Goal: Information Seeking & Learning: Find specific page/section

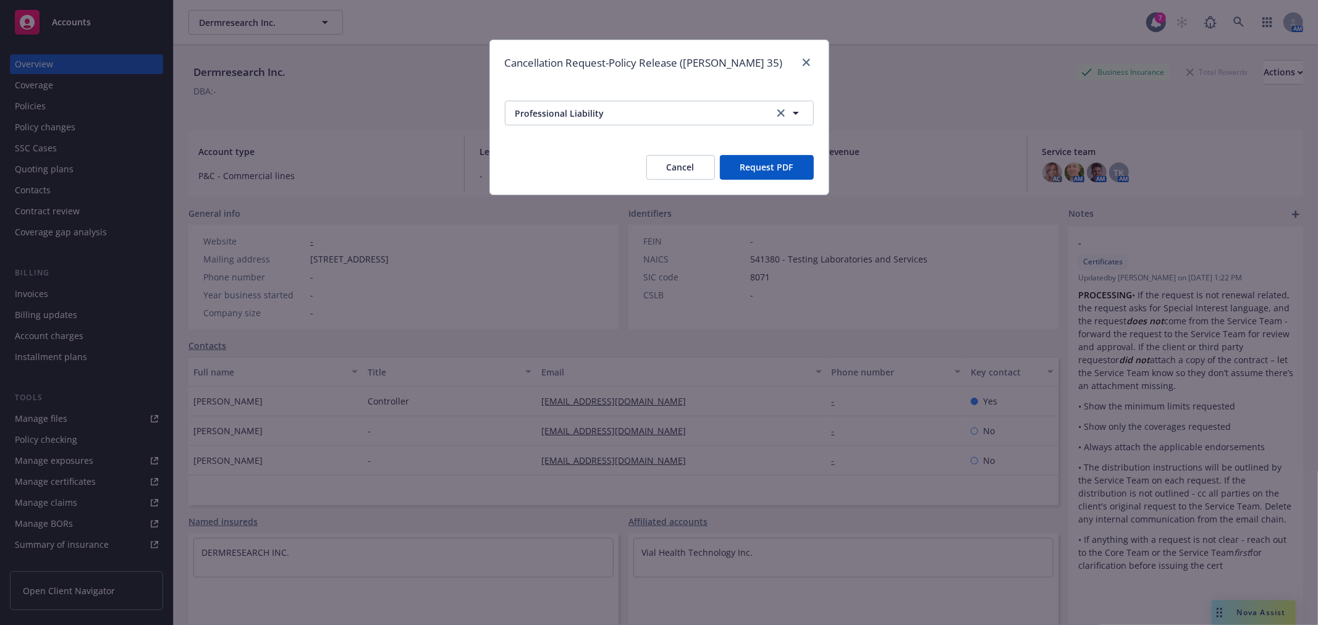
click at [675, 164] on button "Cancel" at bounding box center [680, 167] width 69 height 25
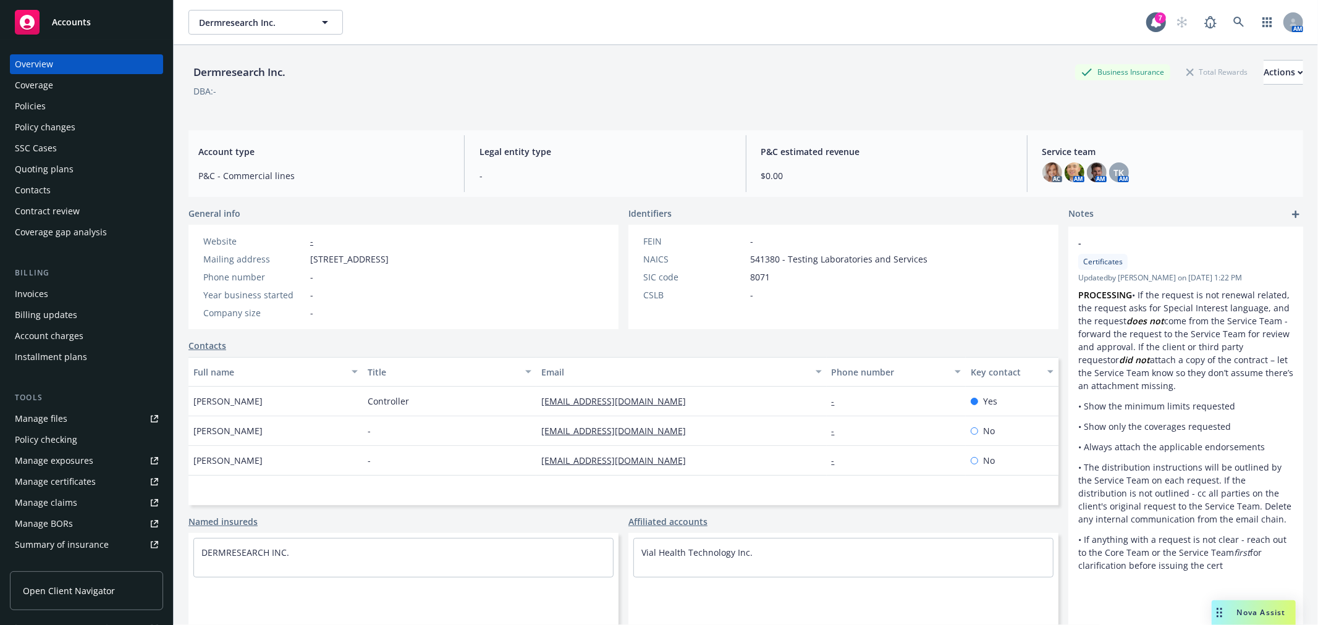
click at [983, 56] on div "Dermresearch Inc. Business Insurance Total Rewards Actions DBA: -" at bounding box center [745, 82] width 1115 height 75
click at [1226, 27] on link at bounding box center [1238, 22] width 25 height 25
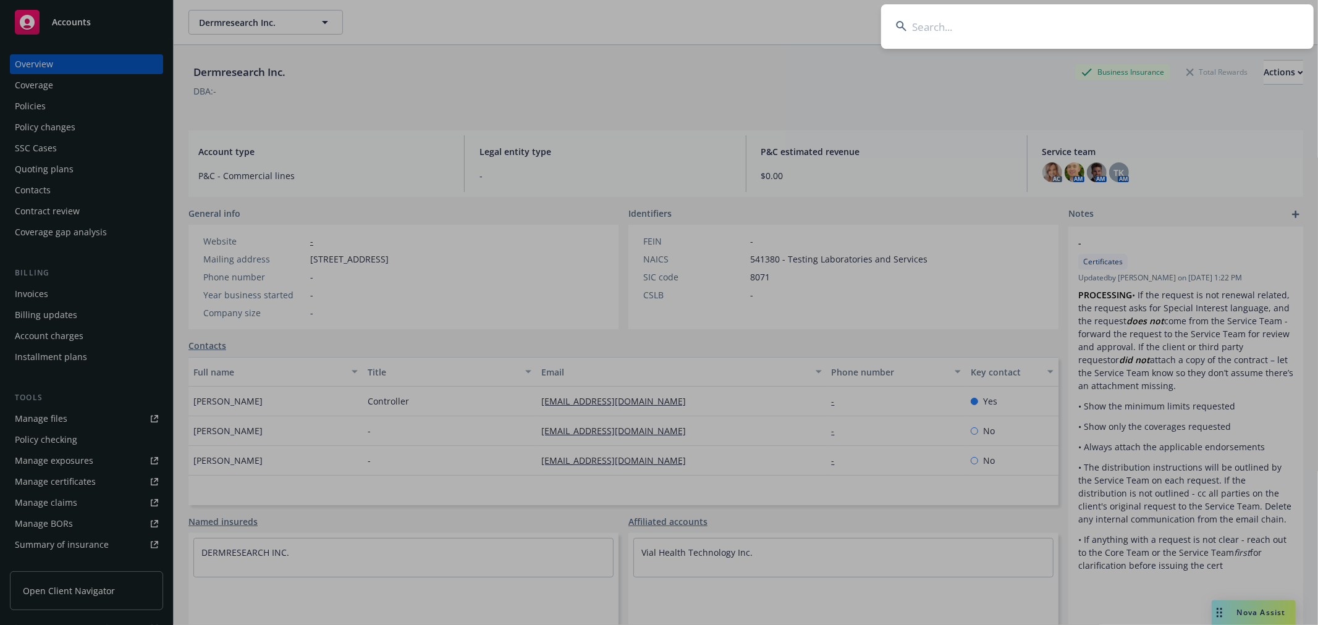
click at [1164, 38] on input at bounding box center [1097, 26] width 432 height 44
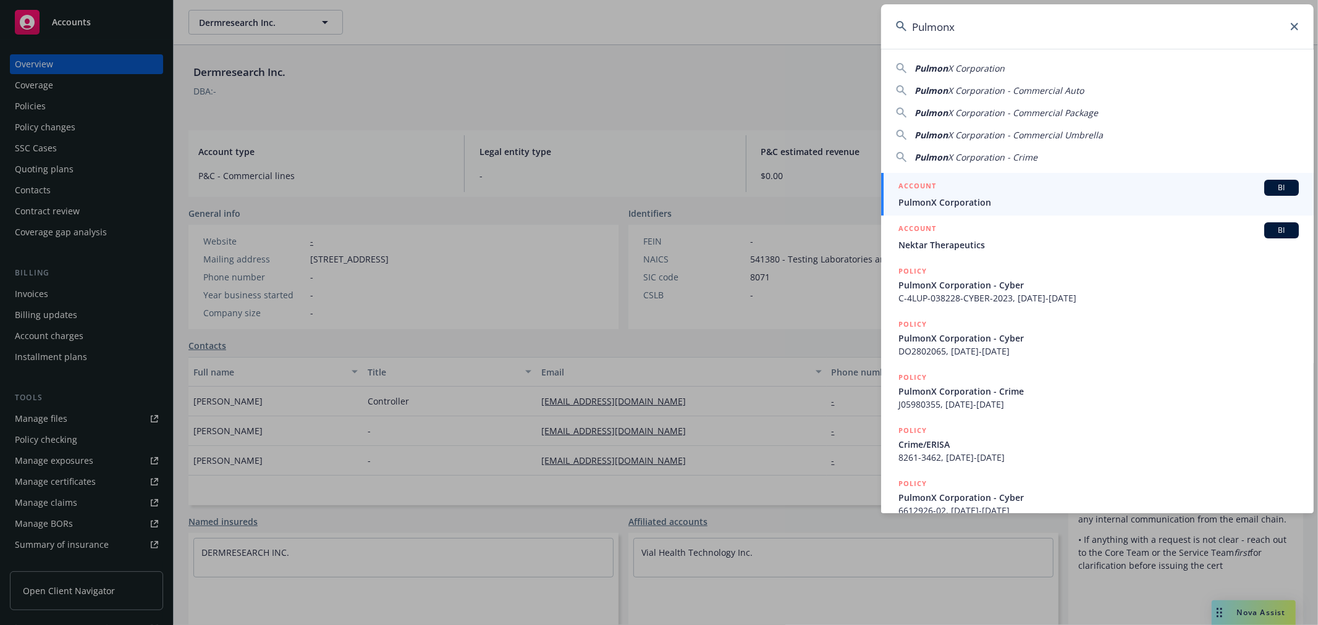
type input "Pulmonx"
click at [961, 196] on span "PulmonX Corporation" at bounding box center [1098, 202] width 400 height 13
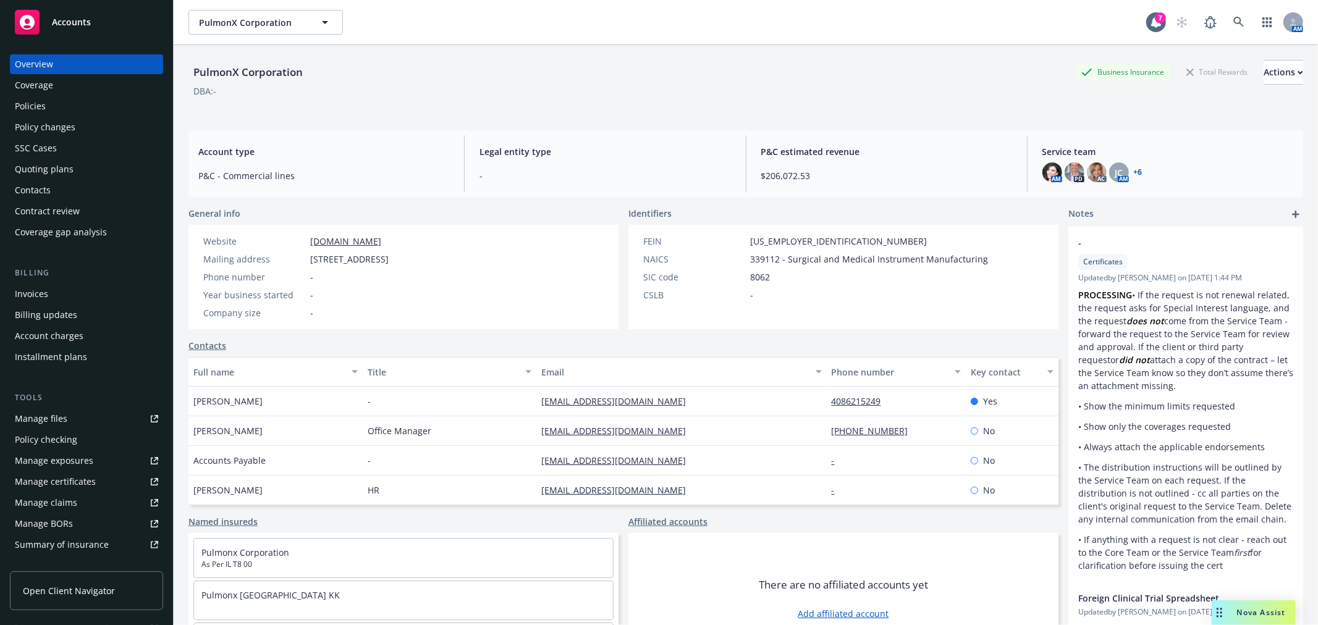
click at [32, 104] on div "Policies" at bounding box center [30, 106] width 31 height 20
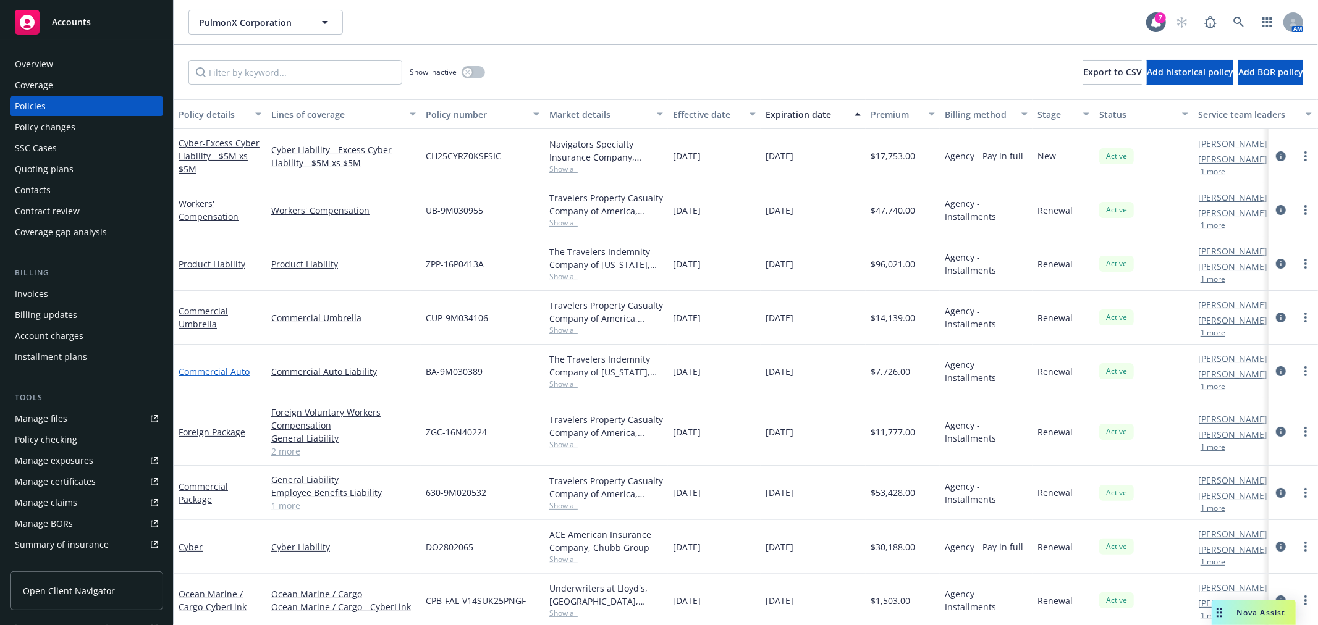
click at [224, 371] on link "Commercial Auto" at bounding box center [214, 372] width 71 height 12
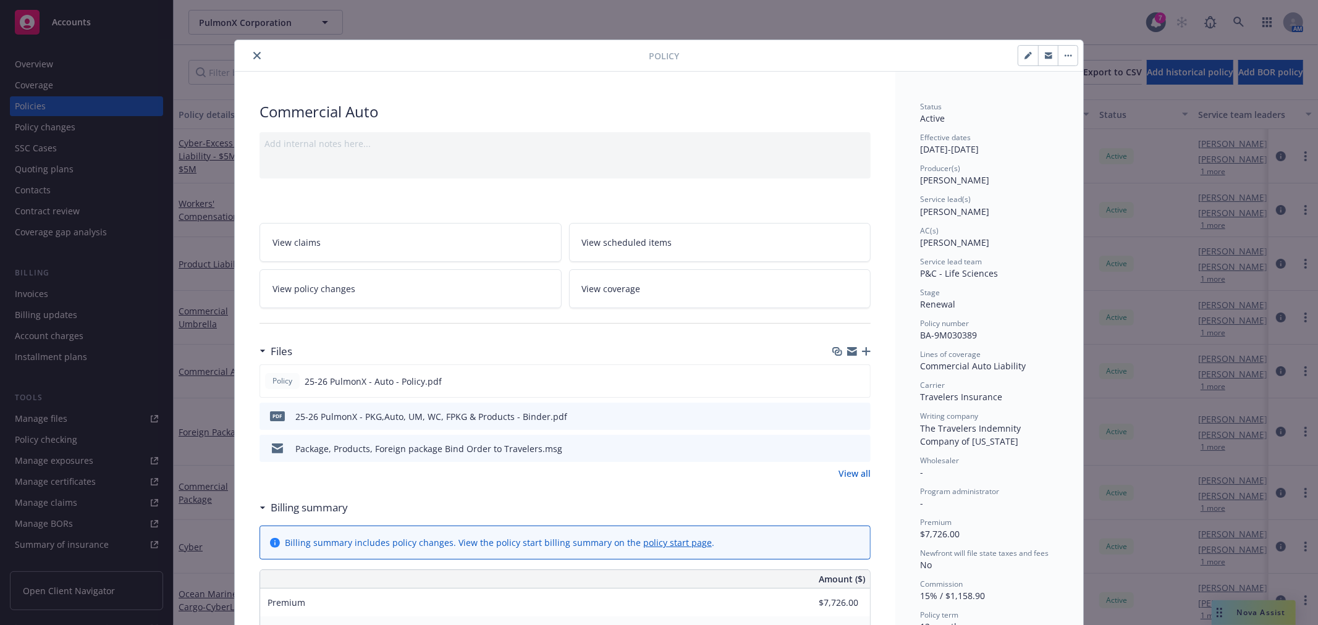
click at [853, 417] on icon "preview file" at bounding box center [858, 415] width 11 height 9
click at [258, 59] on div at bounding box center [444, 55] width 409 height 15
click at [253, 57] on icon "close" at bounding box center [256, 55] width 7 height 7
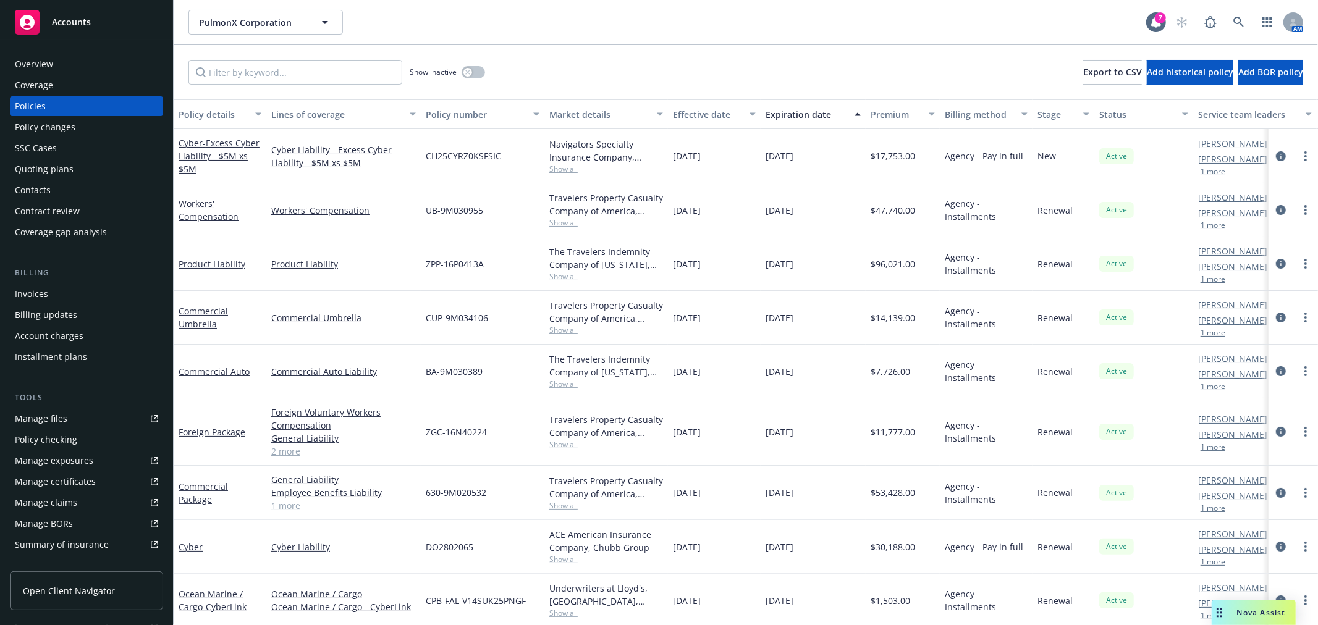
click at [54, 414] on div "Manage files" at bounding box center [41, 419] width 53 height 20
